Goal: Information Seeking & Learning: Learn about a topic

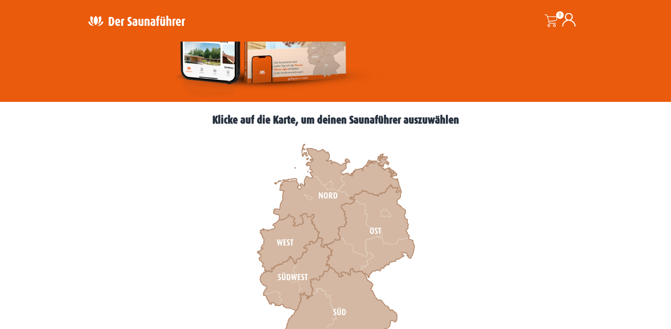
scroll to position [259, 0]
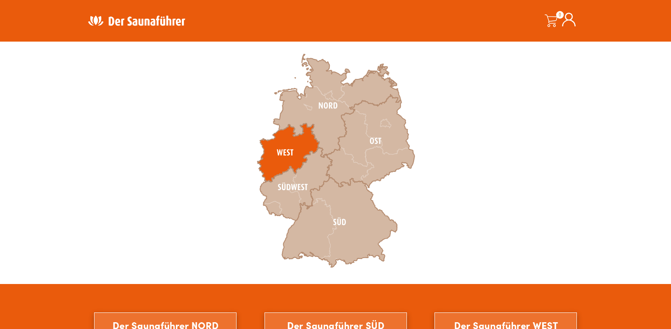
click at [285, 159] on icon at bounding box center [288, 152] width 62 height 58
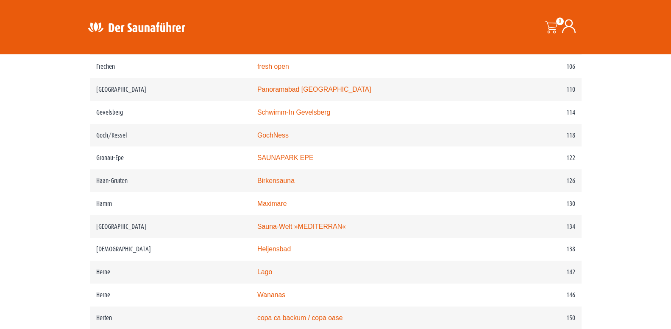
scroll to position [951, 0]
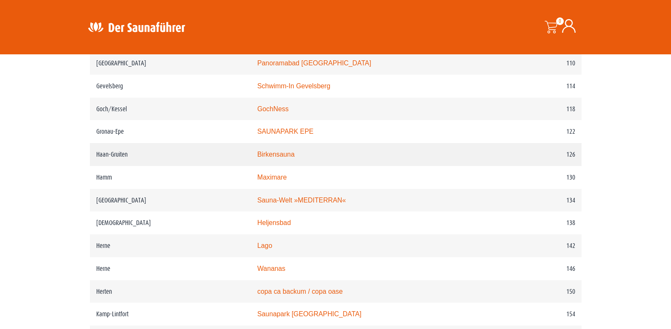
click at [282, 158] on link "Birkensauna" at bounding box center [275, 153] width 37 height 7
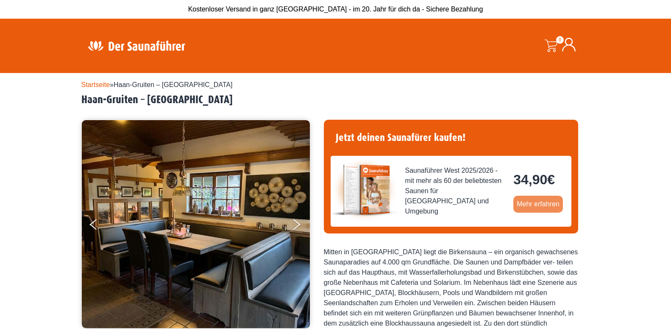
click at [541, 200] on link "Mehr erfahren" at bounding box center [538, 203] width 50 height 17
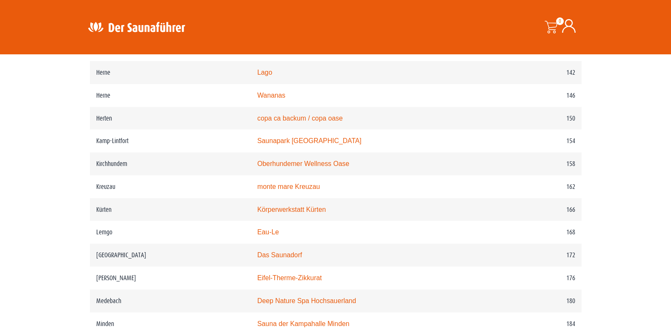
scroll to position [1211, 0]
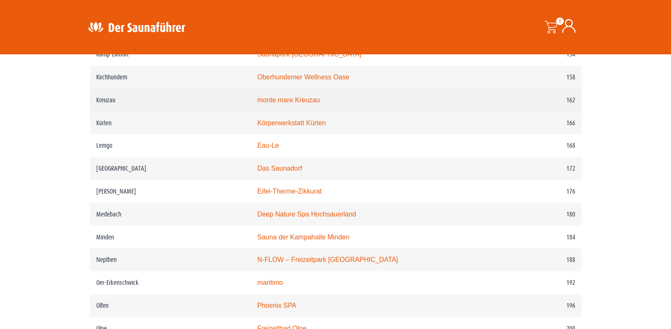
click at [313, 103] on link "monte mare Kreuzau" at bounding box center [288, 99] width 63 height 7
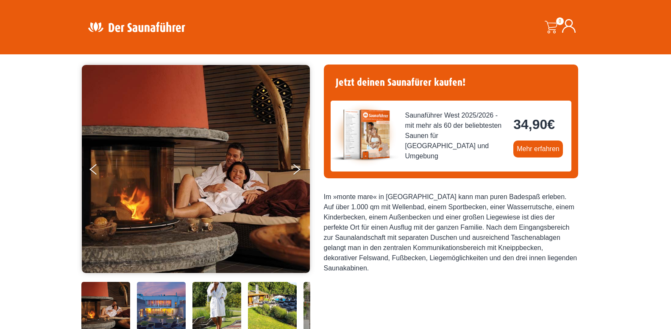
scroll to position [173, 0]
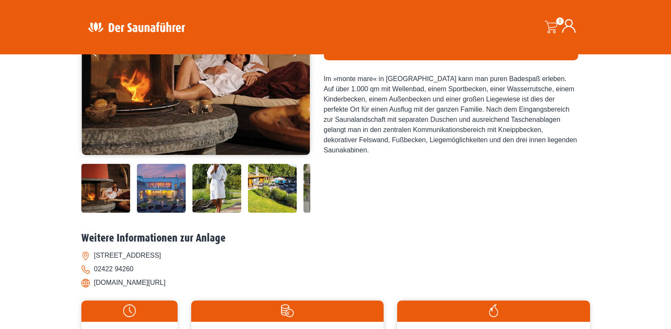
click at [284, 188] on img at bounding box center [272, 188] width 49 height 49
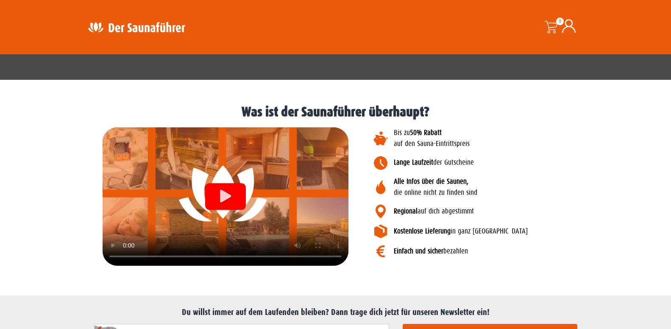
scroll to position [1035, 0]
